Goal: Information Seeking & Learning: Learn about a topic

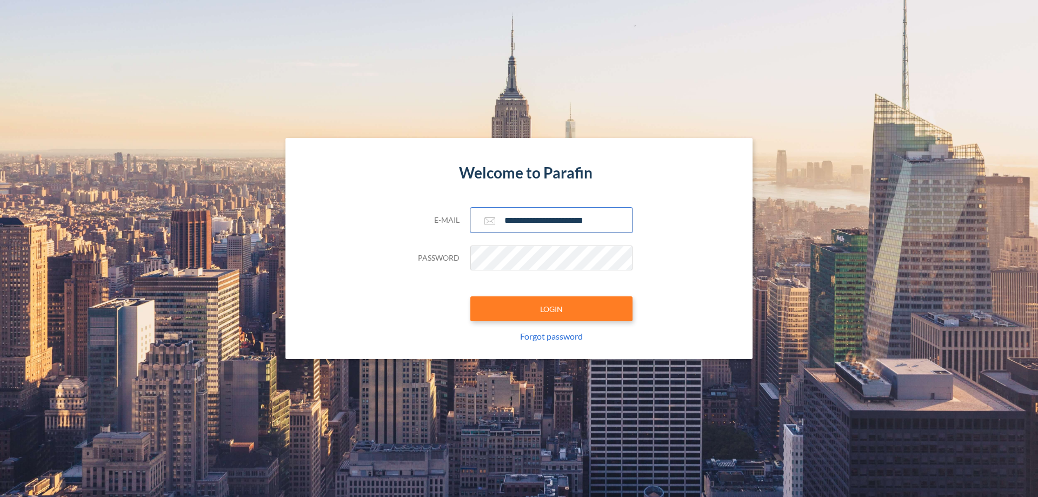
type input "**********"
click at [552, 309] on button "LOGIN" at bounding box center [552, 308] width 162 height 25
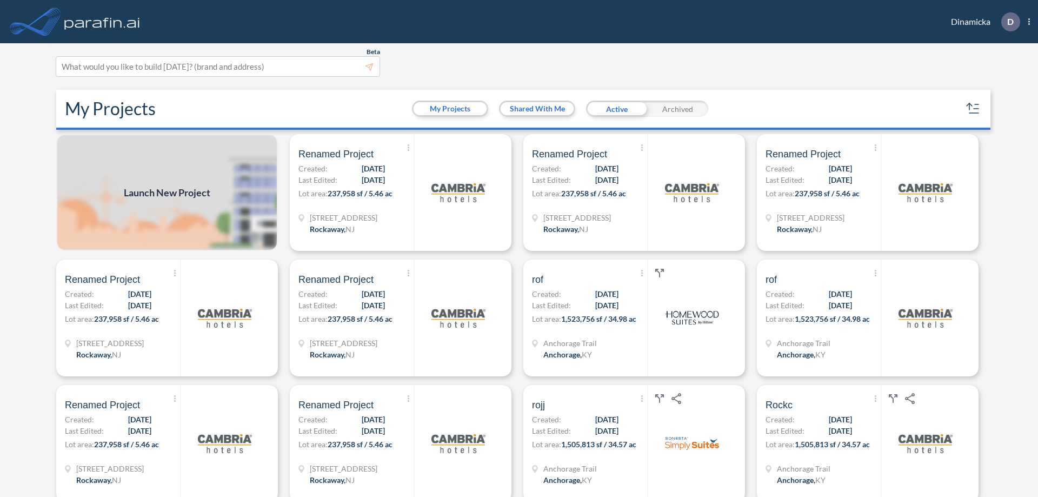
scroll to position [3, 0]
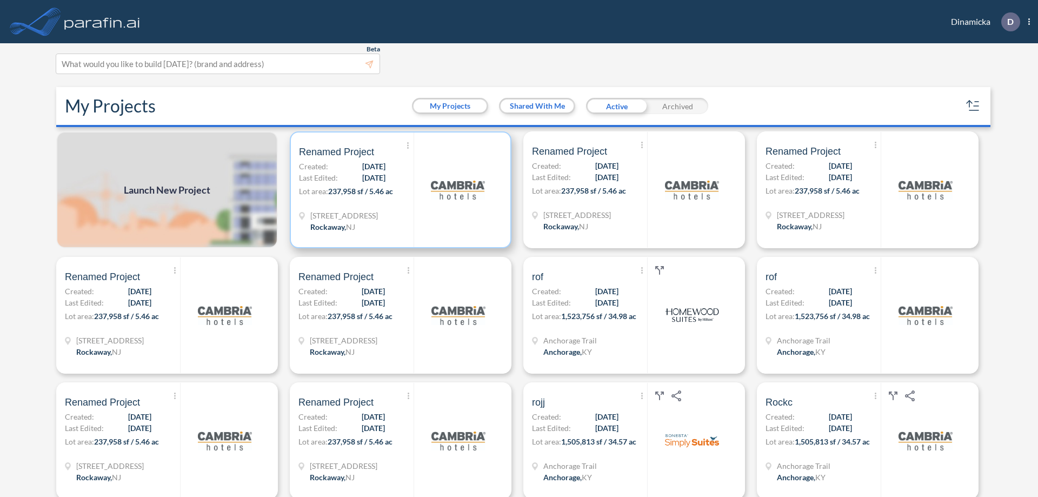
click at [399, 190] on p "Lot area: 237,958 sf / 5.46 ac" at bounding box center [356, 194] width 115 height 16
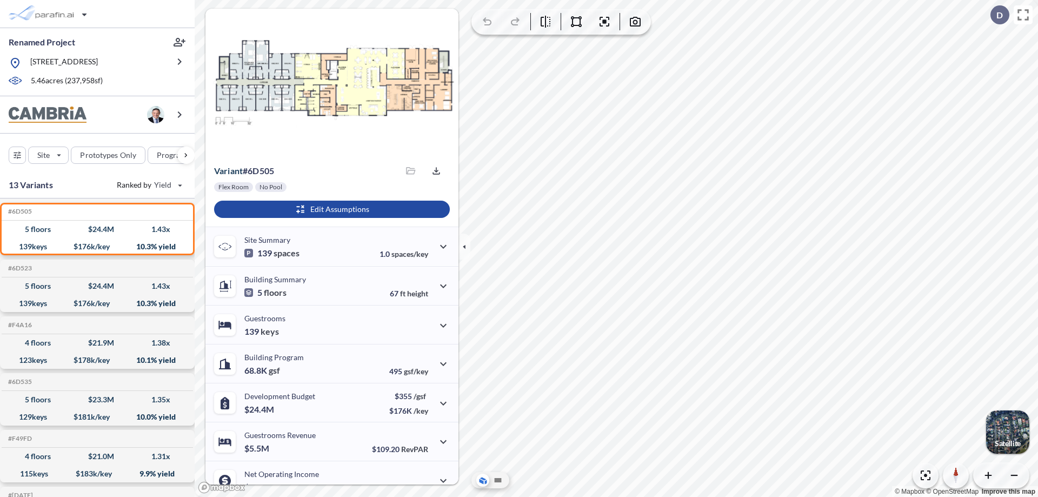
scroll to position [55, 0]
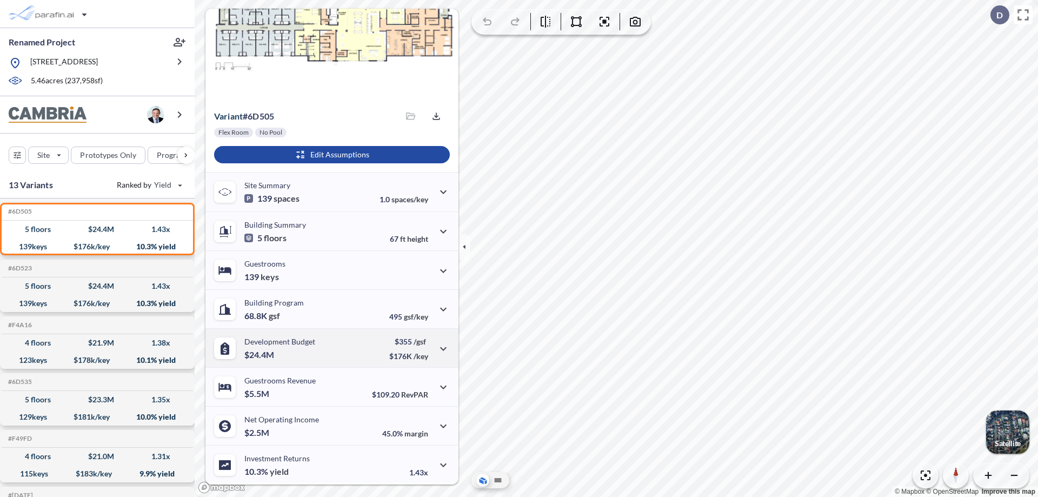
click at [330, 348] on div "Development Budget $24.4M $355 /gsf $176K /key" at bounding box center [332, 347] width 253 height 39
